Goal: Check status: Check status

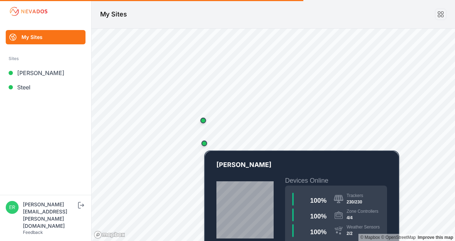
click at [206, 146] on div "Map marker" at bounding box center [204, 143] width 14 height 14
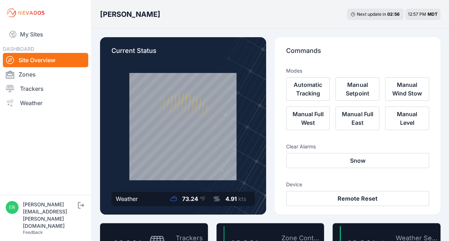
scroll to position [11, 0]
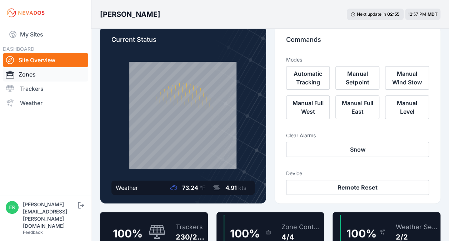
click at [38, 72] on link "Zones" at bounding box center [45, 74] width 85 height 14
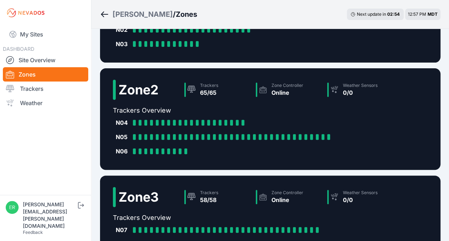
scroll to position [76, 0]
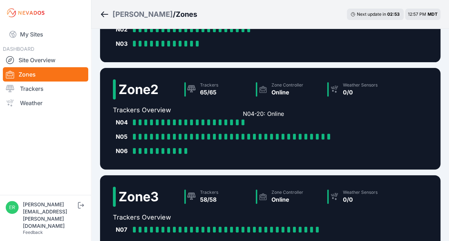
click at [243, 123] on div at bounding box center [243, 122] width 3 height 6
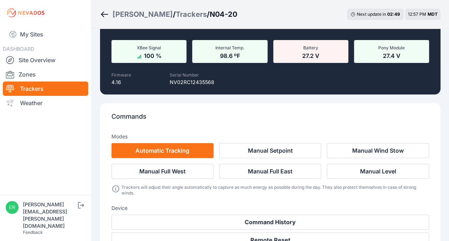
scroll to position [52, 0]
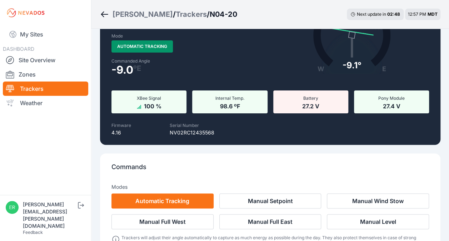
click at [173, 79] on div "Commanded Angle -9.0 º E" at bounding box center [188, 69] width 155 height 23
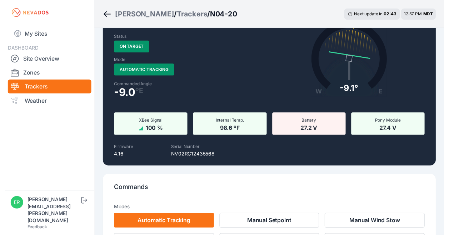
scroll to position [0, 0]
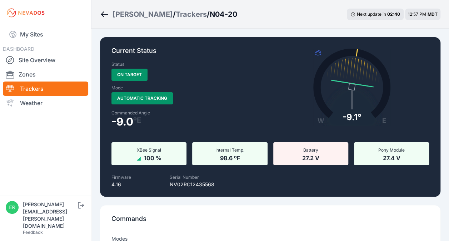
click at [104, 14] on icon "Breadcrumb" at bounding box center [104, 14] width 7 height 1
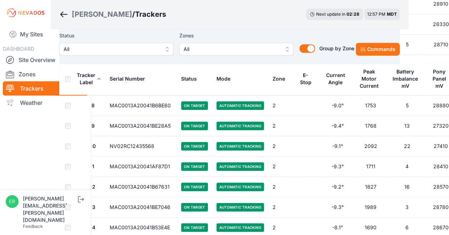
scroll to position [1584, 42]
